Goal: Navigation & Orientation: Go to known website

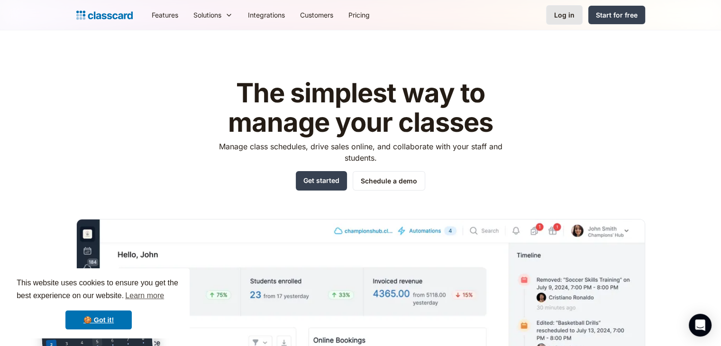
click at [574, 11] on div "Log in" at bounding box center [564, 15] width 20 height 10
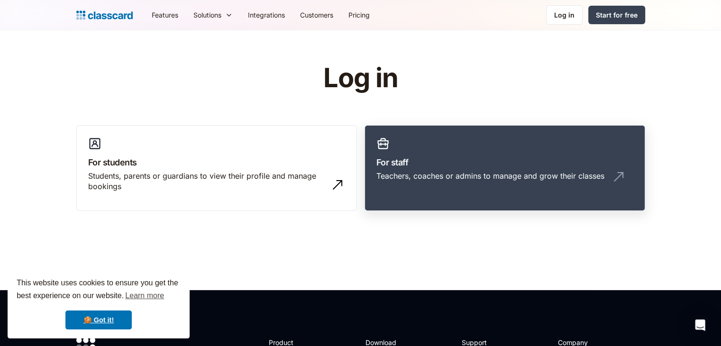
click at [510, 172] on div "Teachers, coaches or admins to manage and grow their classes" at bounding box center [490, 176] width 228 height 10
